Goal: Complete application form

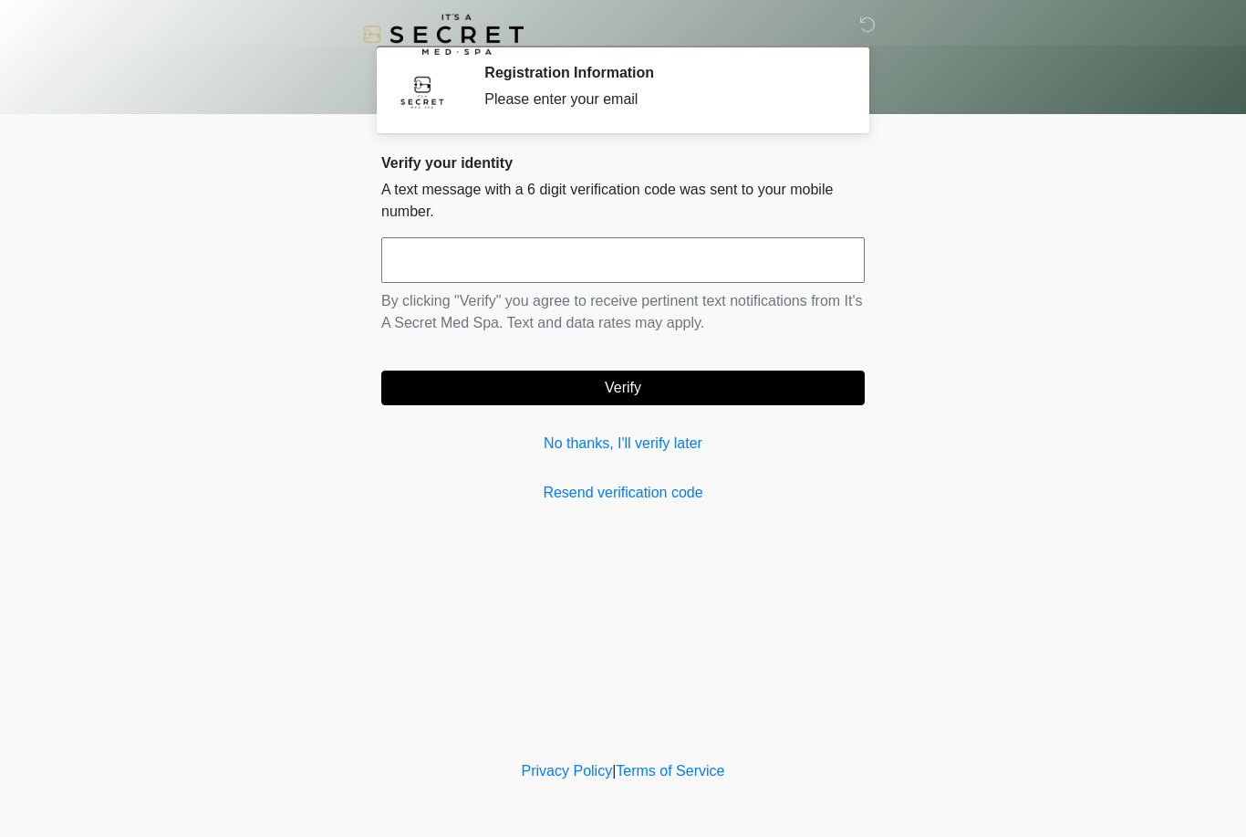
click at [503, 276] on input "text" at bounding box center [623, 260] width 484 height 46
type input "******"
click at [687, 391] on button "Verify" at bounding box center [623, 387] width 484 height 35
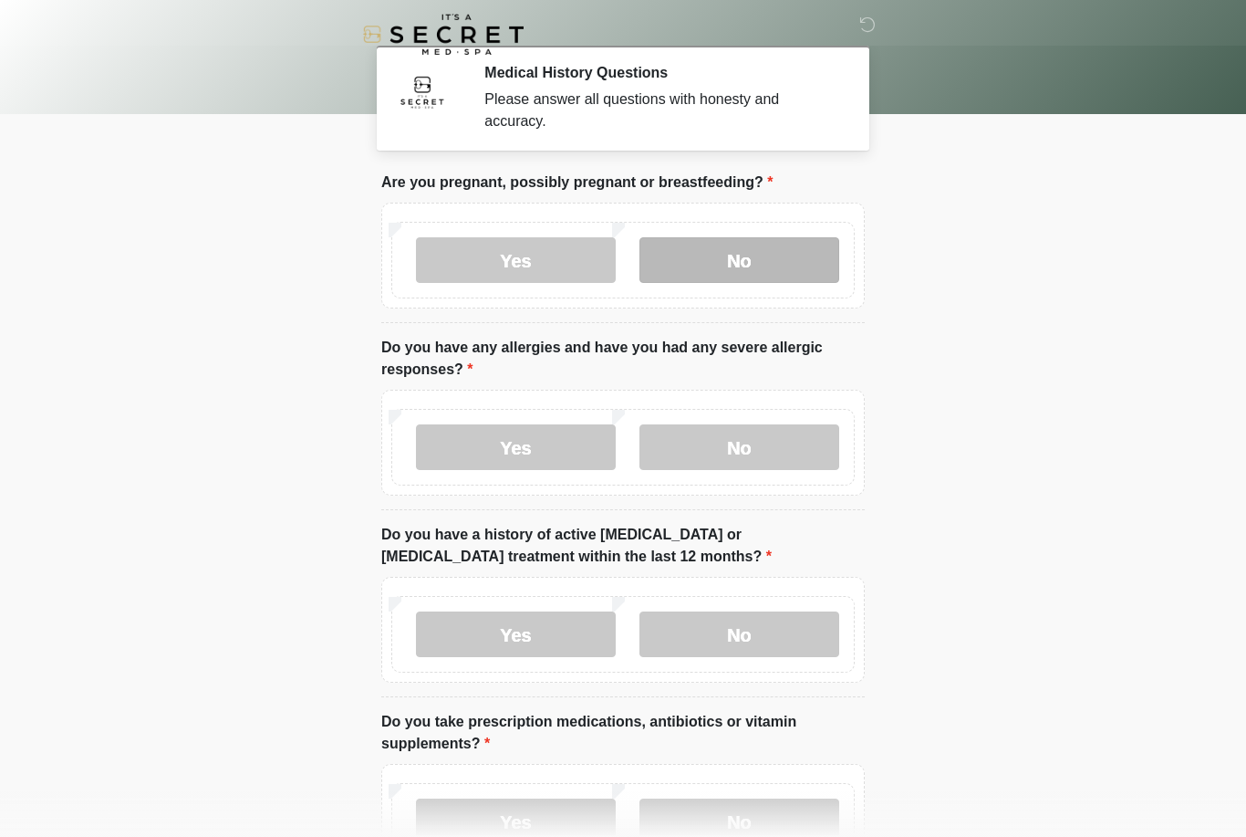
click at [778, 265] on label "No" at bounding box center [740, 260] width 200 height 46
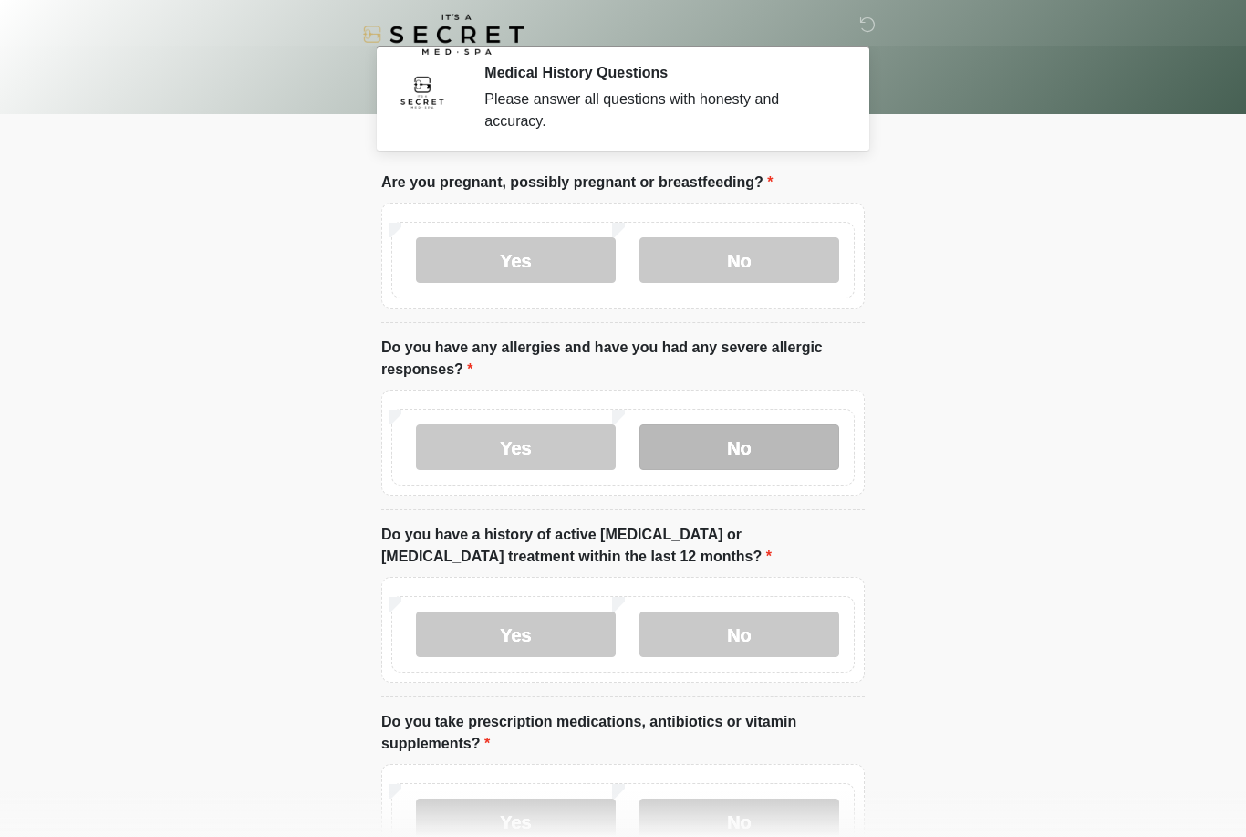
click at [774, 451] on label "No" at bounding box center [740, 447] width 200 height 46
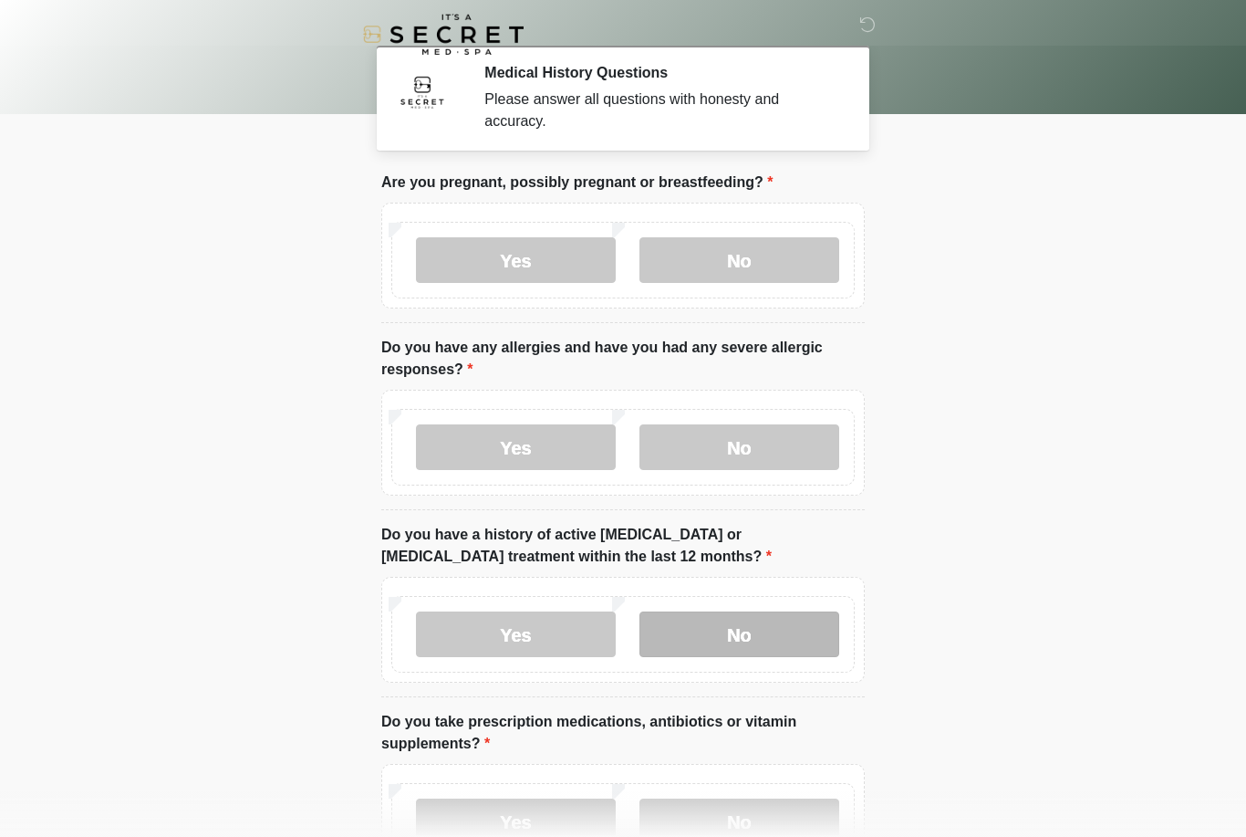
click at [769, 640] on label "No" at bounding box center [740, 634] width 200 height 46
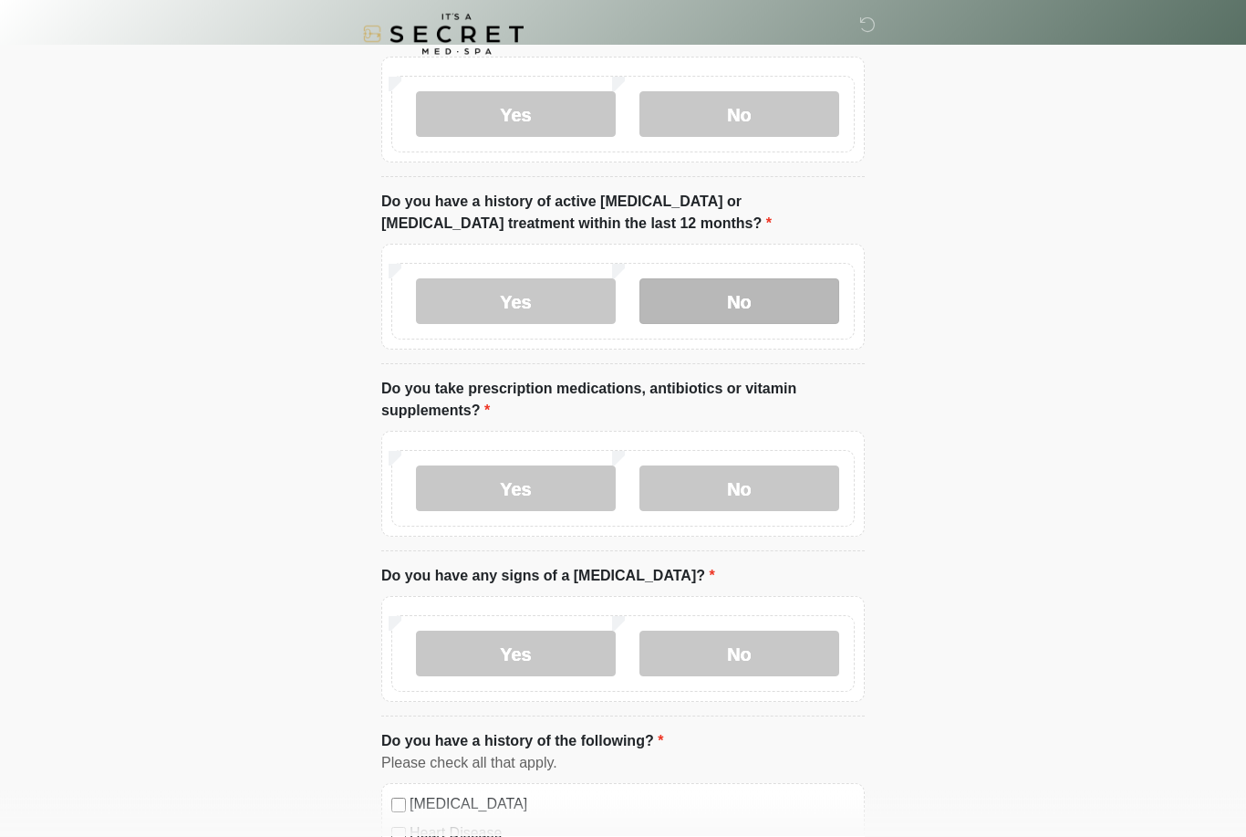
scroll to position [342, 0]
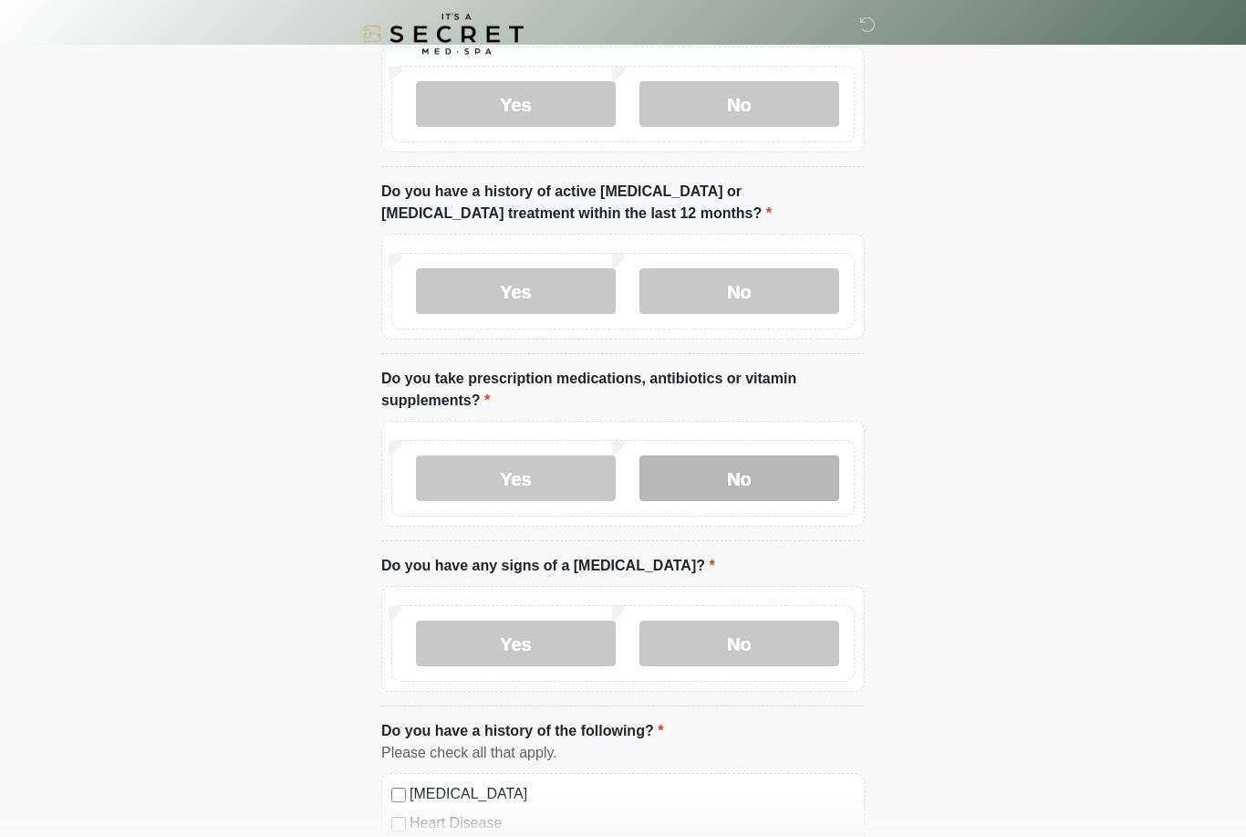
click at [777, 472] on label "No" at bounding box center [740, 479] width 200 height 46
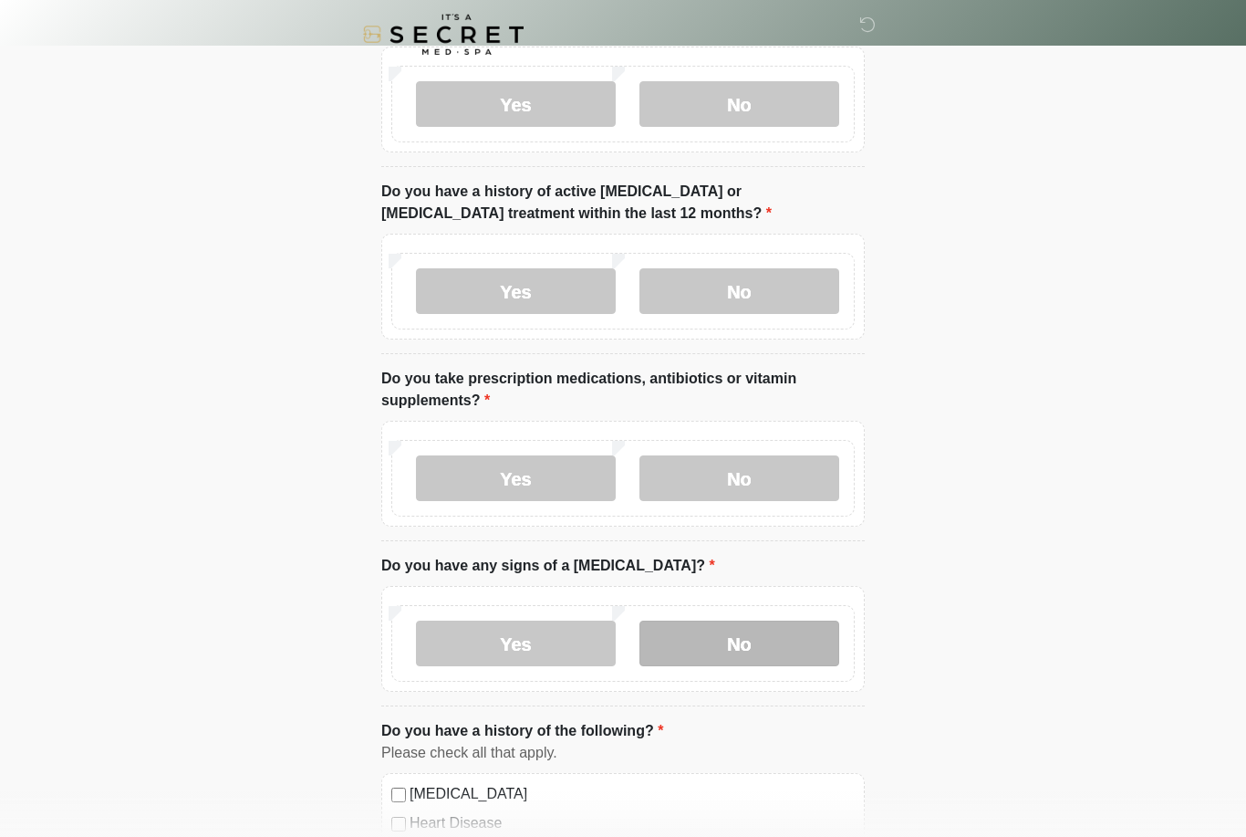
click at [789, 634] on label "No" at bounding box center [740, 643] width 200 height 46
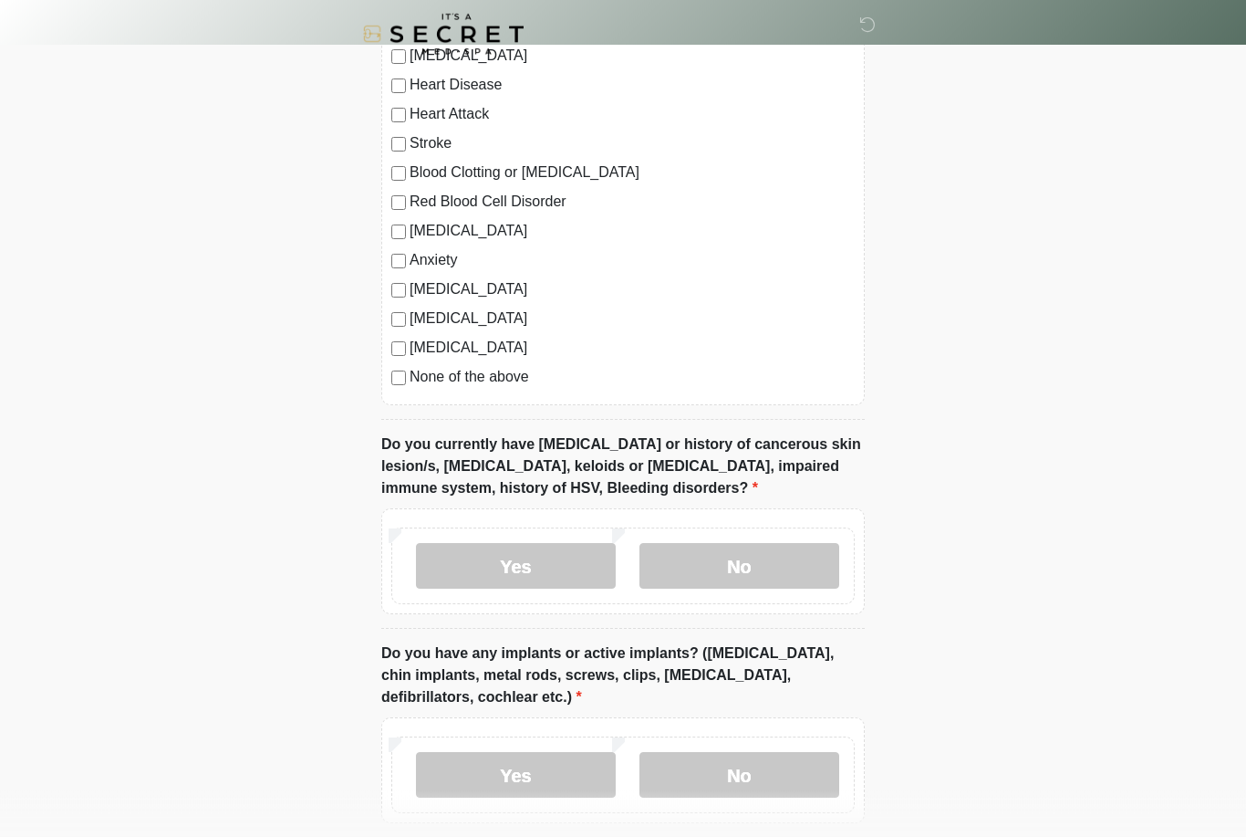
scroll to position [1081, 0]
click at [779, 565] on label "No" at bounding box center [740, 566] width 200 height 46
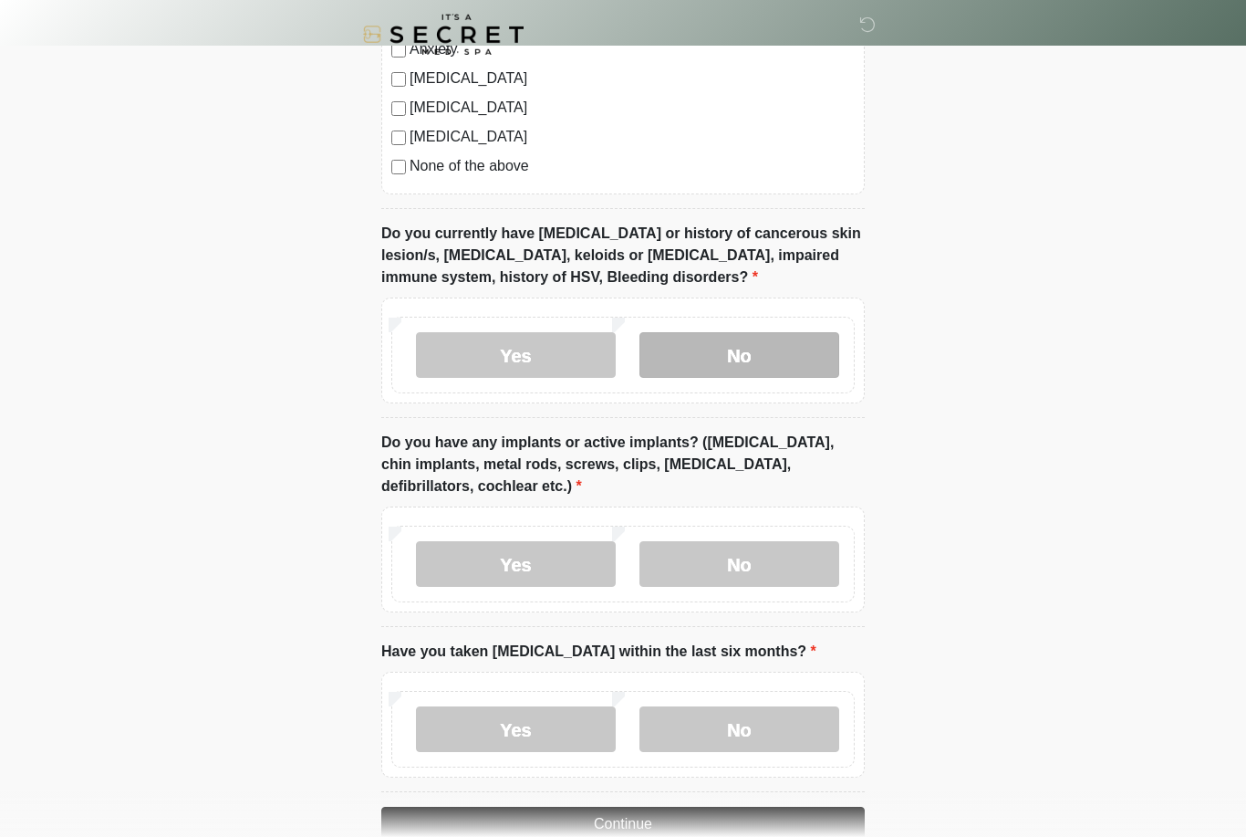
scroll to position [1333, 0]
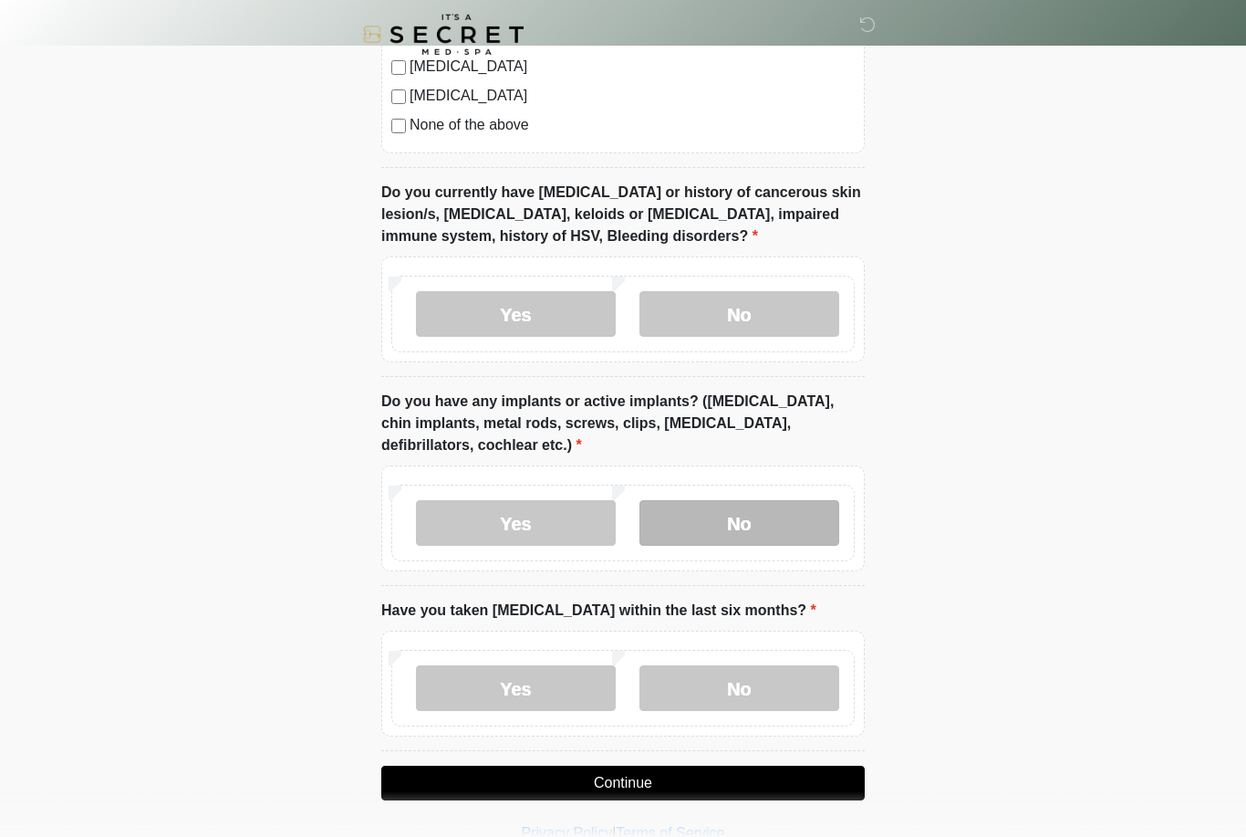
click at [779, 531] on label "No" at bounding box center [740, 523] width 200 height 46
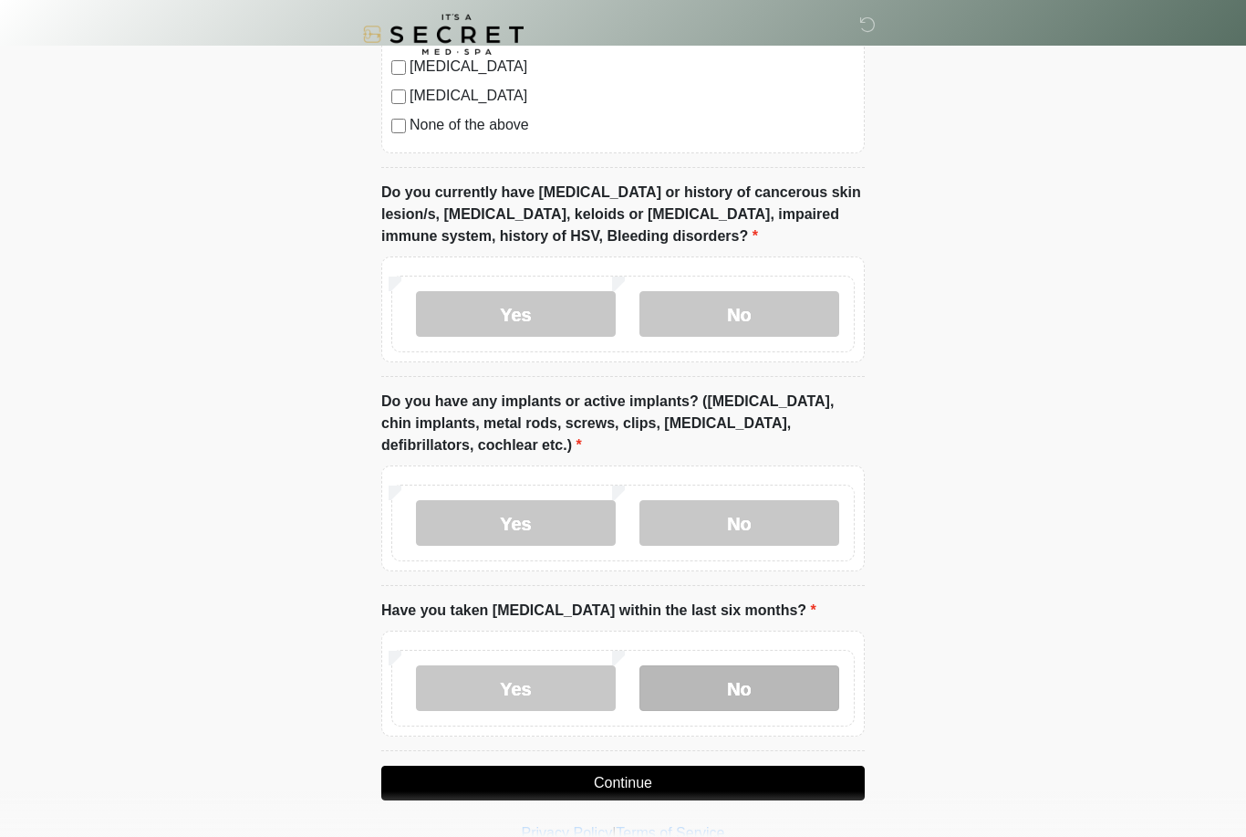
click at [775, 682] on label "No" at bounding box center [740, 688] width 200 height 46
click at [713, 787] on button "Continue" at bounding box center [623, 782] width 484 height 35
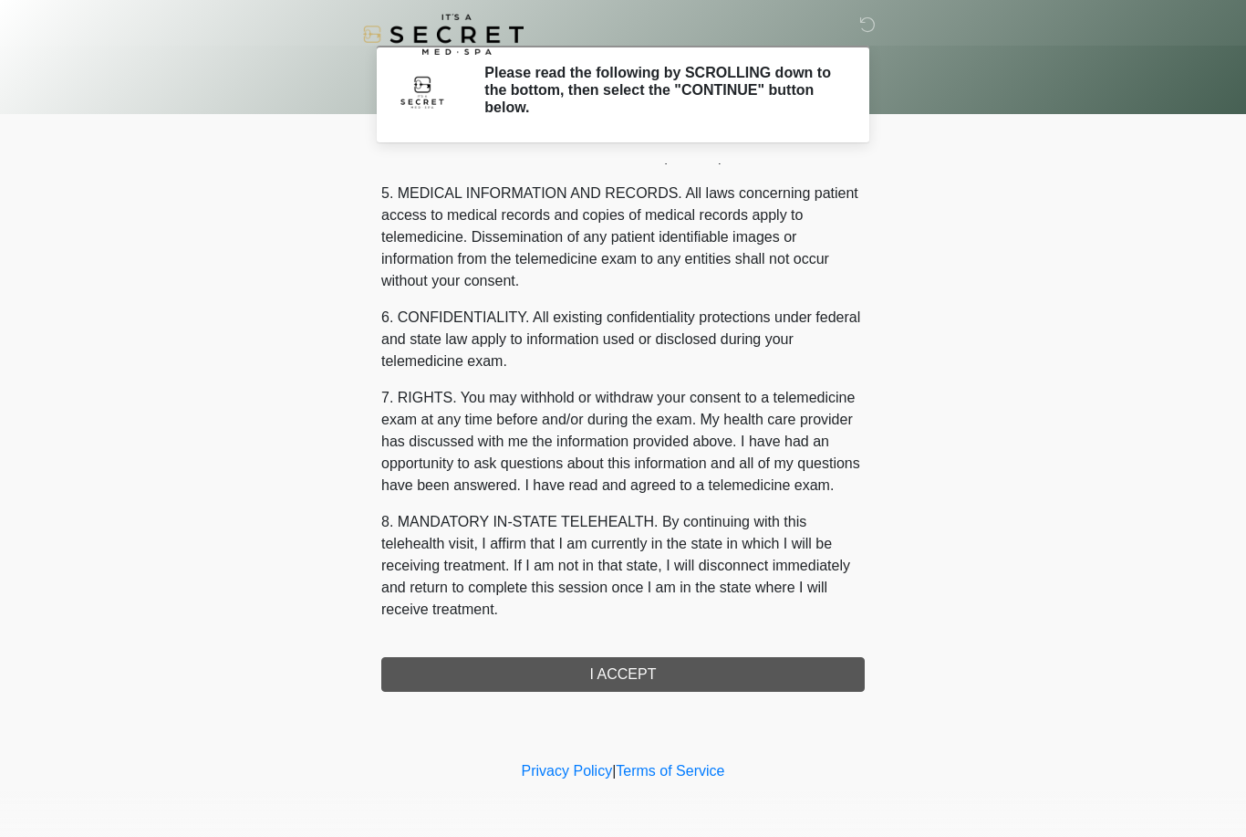
scroll to position [587, 0]
click at [778, 658] on button "I ACCEPT" at bounding box center [623, 674] width 484 height 35
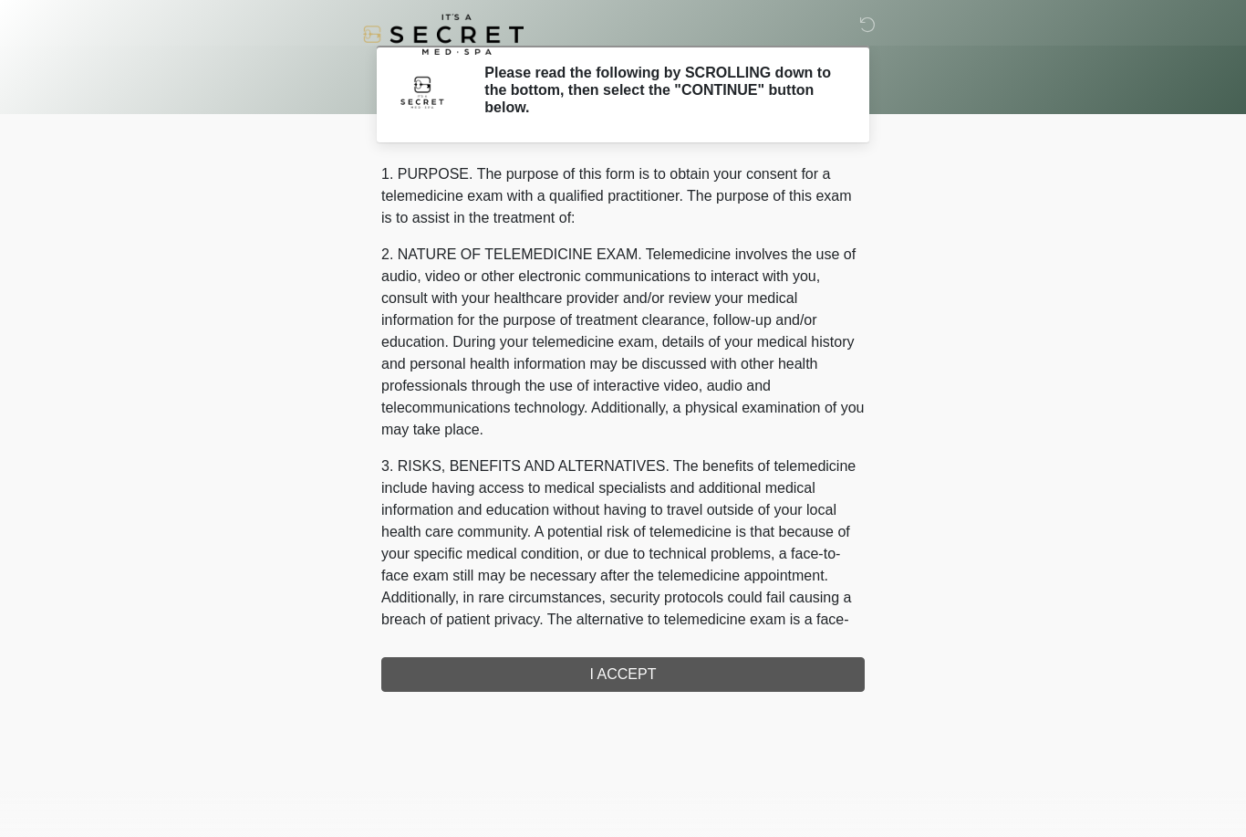
click at [773, 670] on div "‎ ‎ Please read the following by SCROLLING down to the bottom, then select the …" at bounding box center [622, 434] width 547 height 832
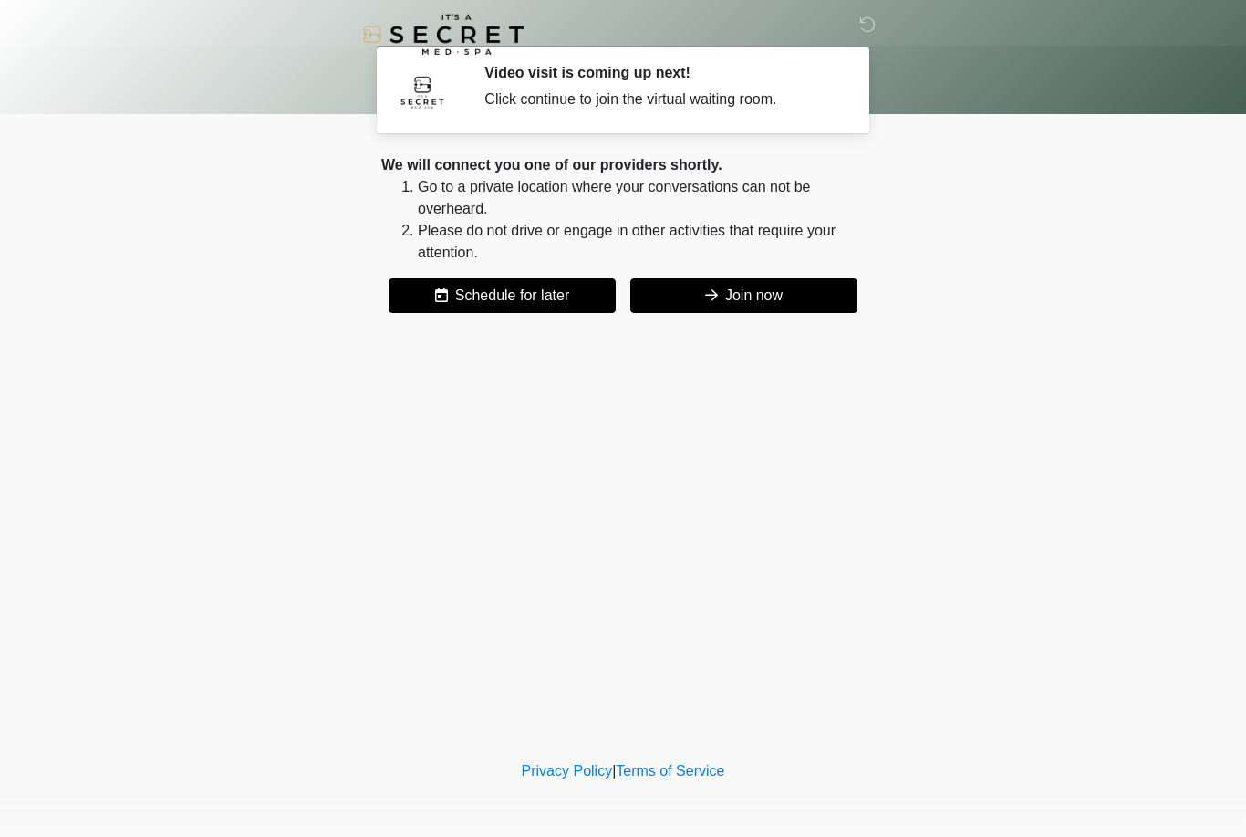
click at [803, 293] on button "Join now" at bounding box center [743, 295] width 227 height 35
